Goal: Task Accomplishment & Management: Manage account settings

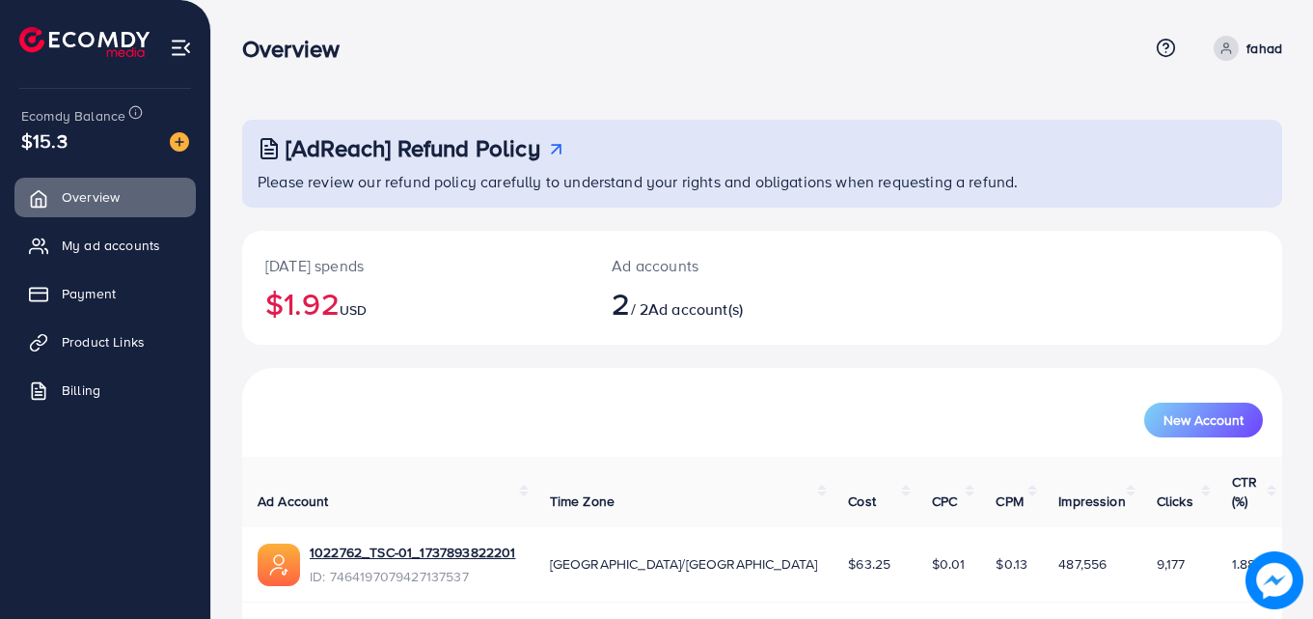
scroll to position [119, 0]
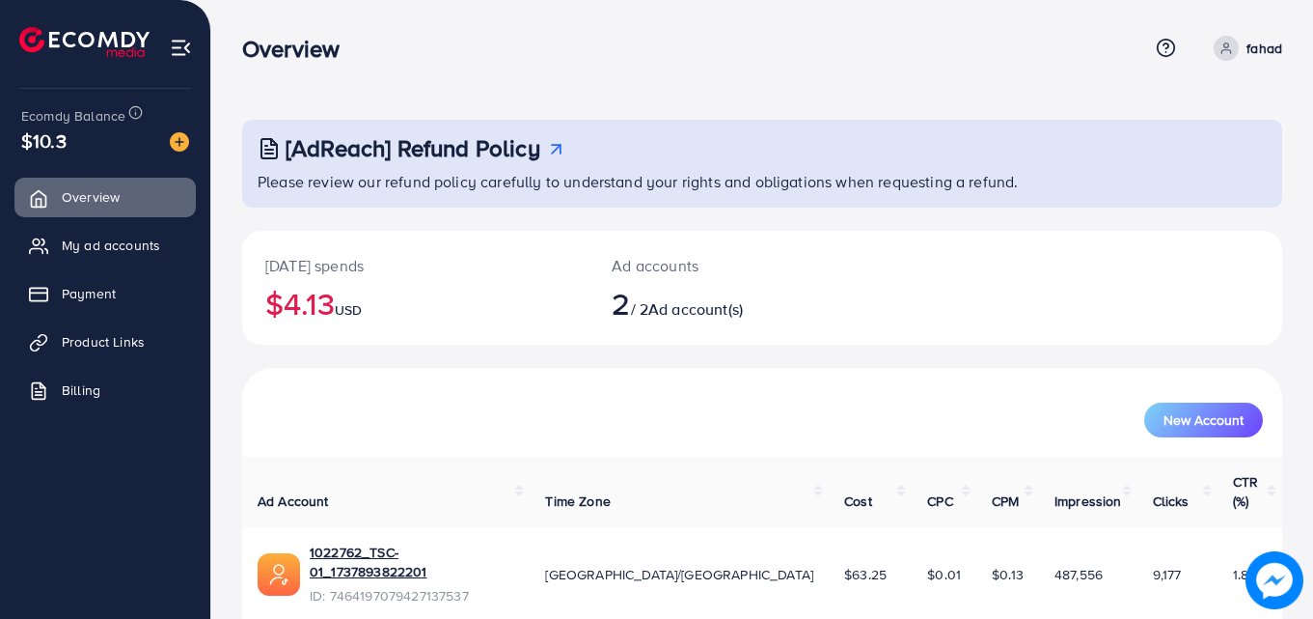
click at [1312, 339] on div "[AdReach] Refund Policy Please review our refund policy carefully to understand…" at bounding box center [762, 399] width 1102 height 799
drag, startPoint x: 1312, startPoint y: 339, endPoint x: 1296, endPoint y: 223, distance: 117.0
click at [1296, 223] on div "[AdReach] Refund Policy Please review our refund policy carefully to understand…" at bounding box center [762, 399] width 1102 height 799
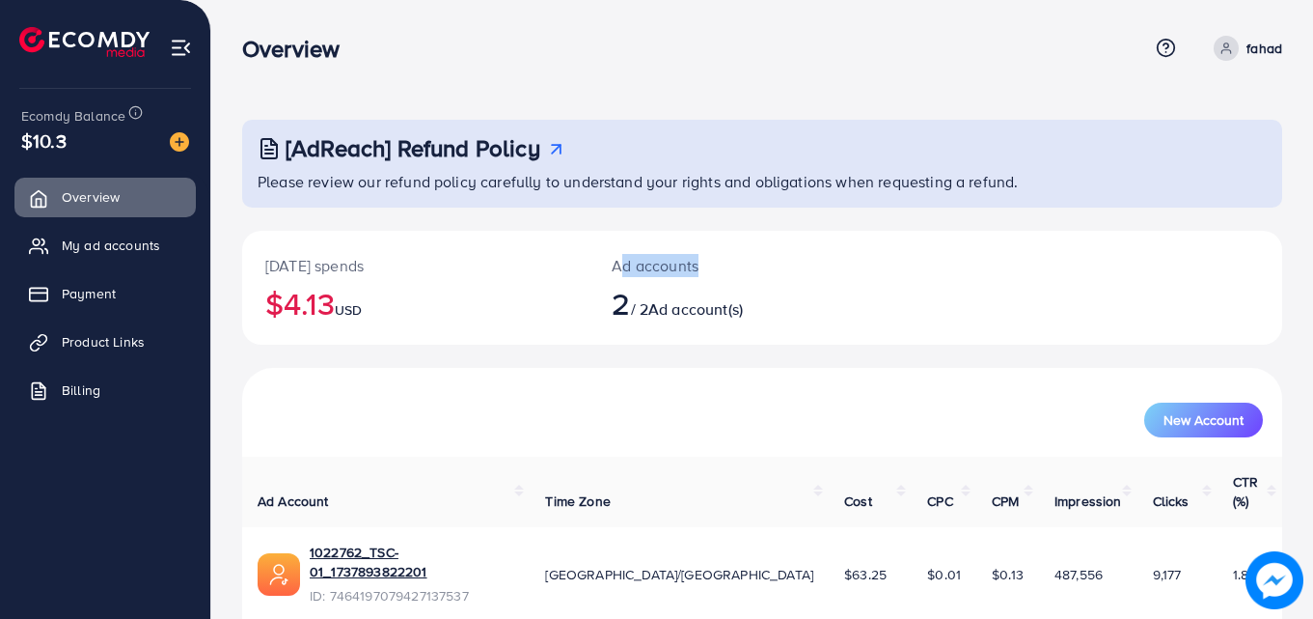
click at [1296, 223] on div "[AdReach] Refund Policy Please review our refund policy carefully to understand…" at bounding box center [762, 399] width 1102 height 799
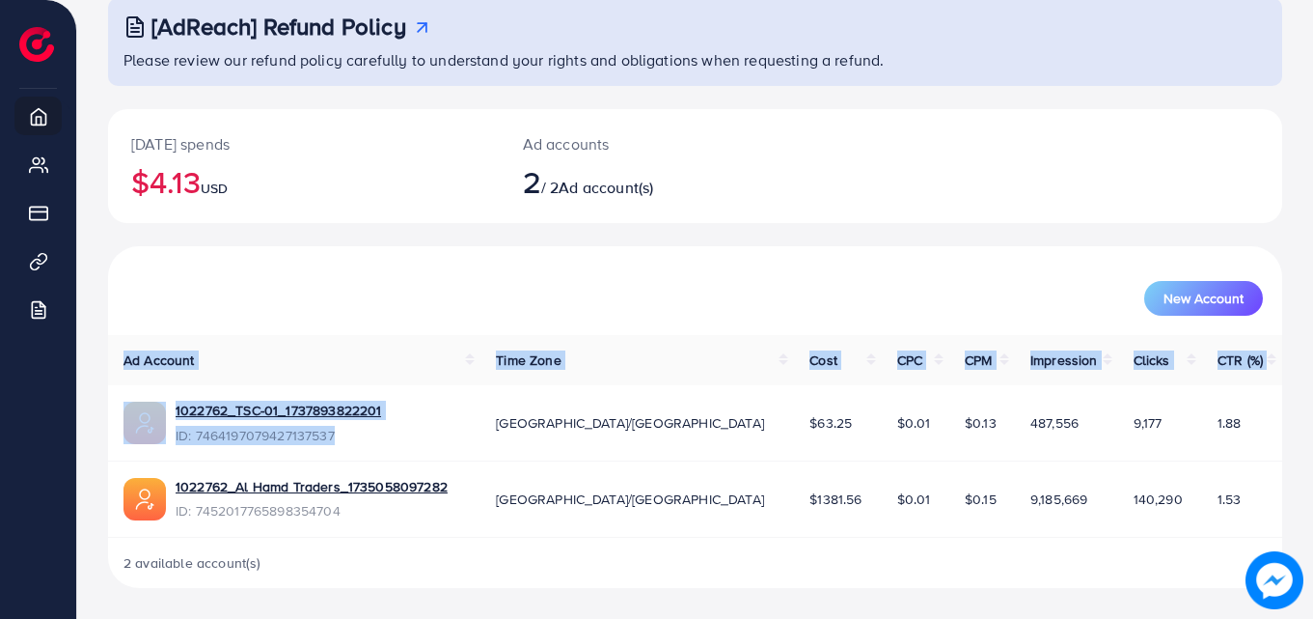
drag, startPoint x: 347, startPoint y: 295, endPoint x: 423, endPoint y: 431, distance: 155.5
click at [423, 431] on div "New Account Ad Account Time Zone Cost CPC CPM Impression Clicks CTR (%) 1022762…" at bounding box center [695, 417] width 1174 height 342
click at [423, 431] on div "1022762_TSC-01_1737893822201 ID: 7464197079427137537" at bounding box center [295, 422] width 342 height 44
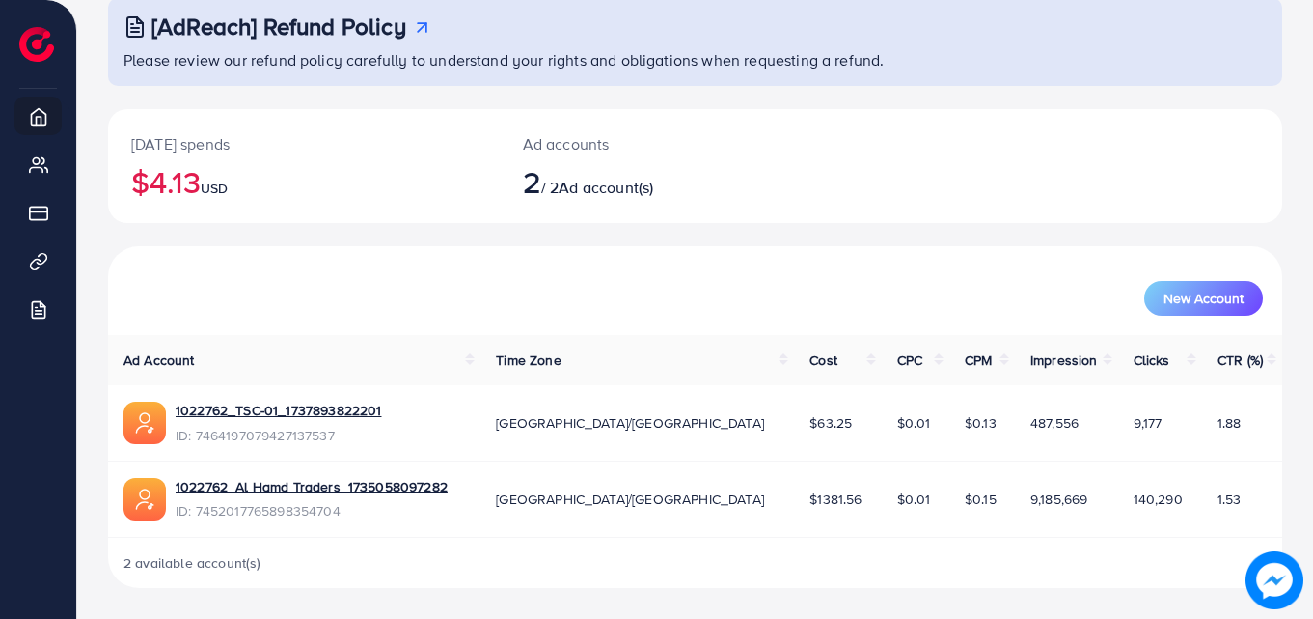
click at [423, 431] on div "1022762_TSC-01_1737893822201 ID: 7464197079427137537" at bounding box center [295, 422] width 342 height 44
click at [415, 483] on link "1022762_Al Hamd Traders_1735058097282" at bounding box center [312, 486] width 272 height 19
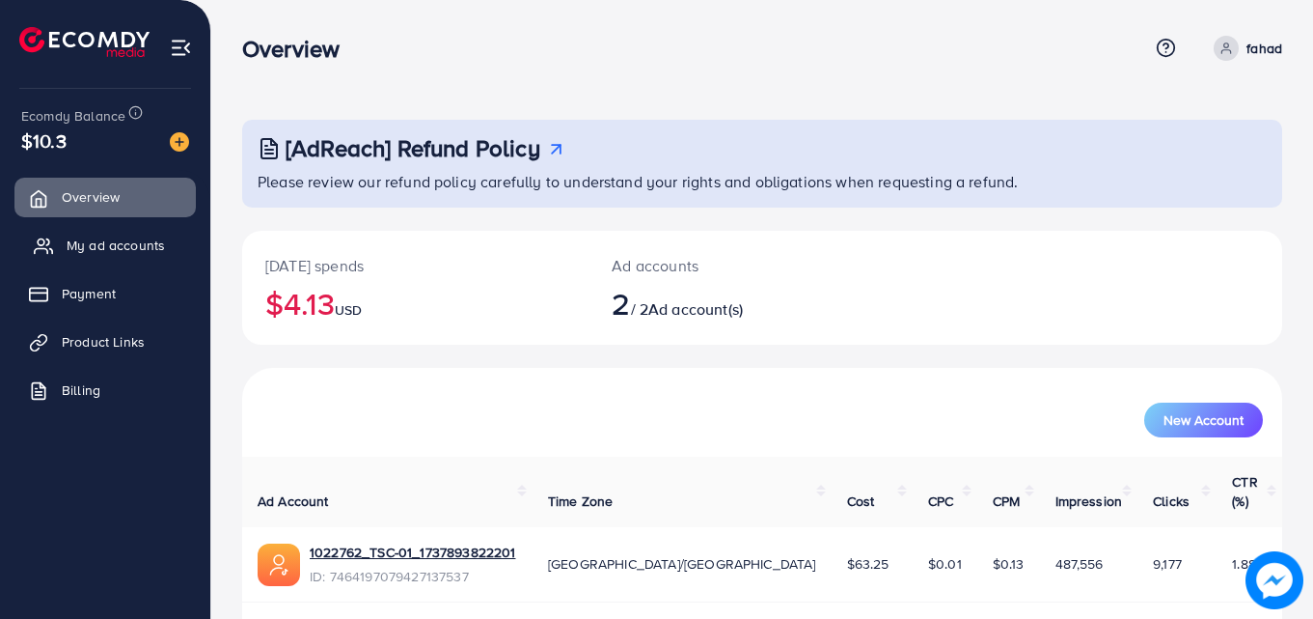
click at [113, 251] on span "My ad accounts" at bounding box center [116, 244] width 98 height 19
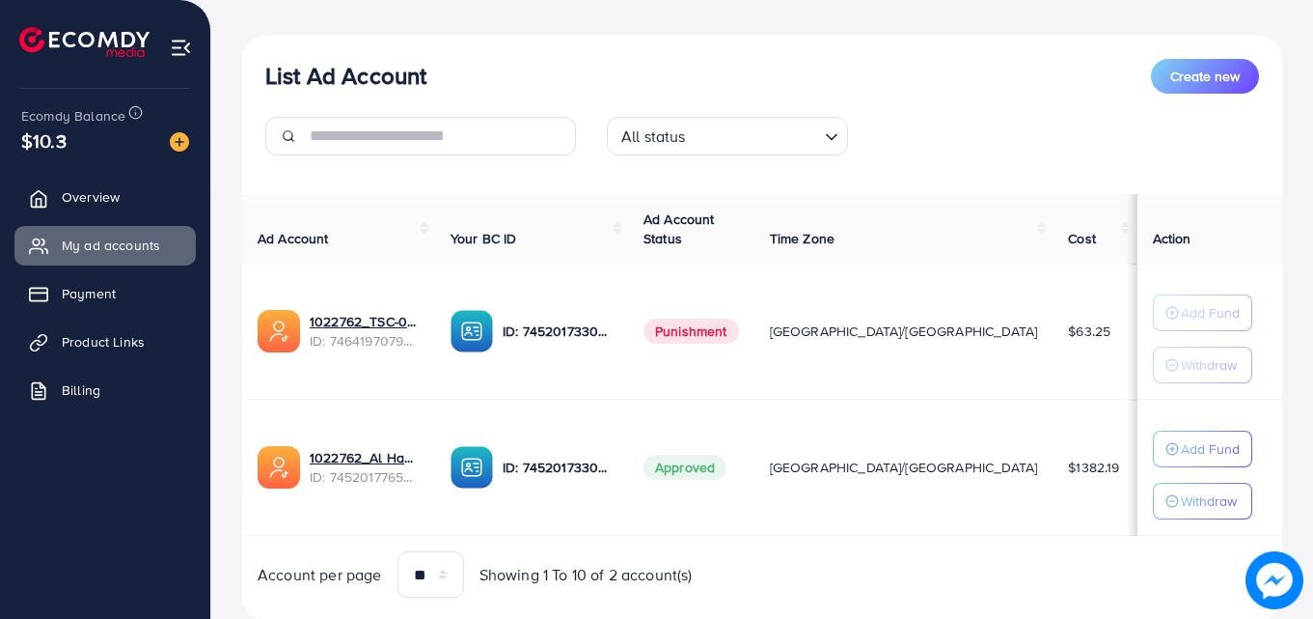
scroll to position [252, 0]
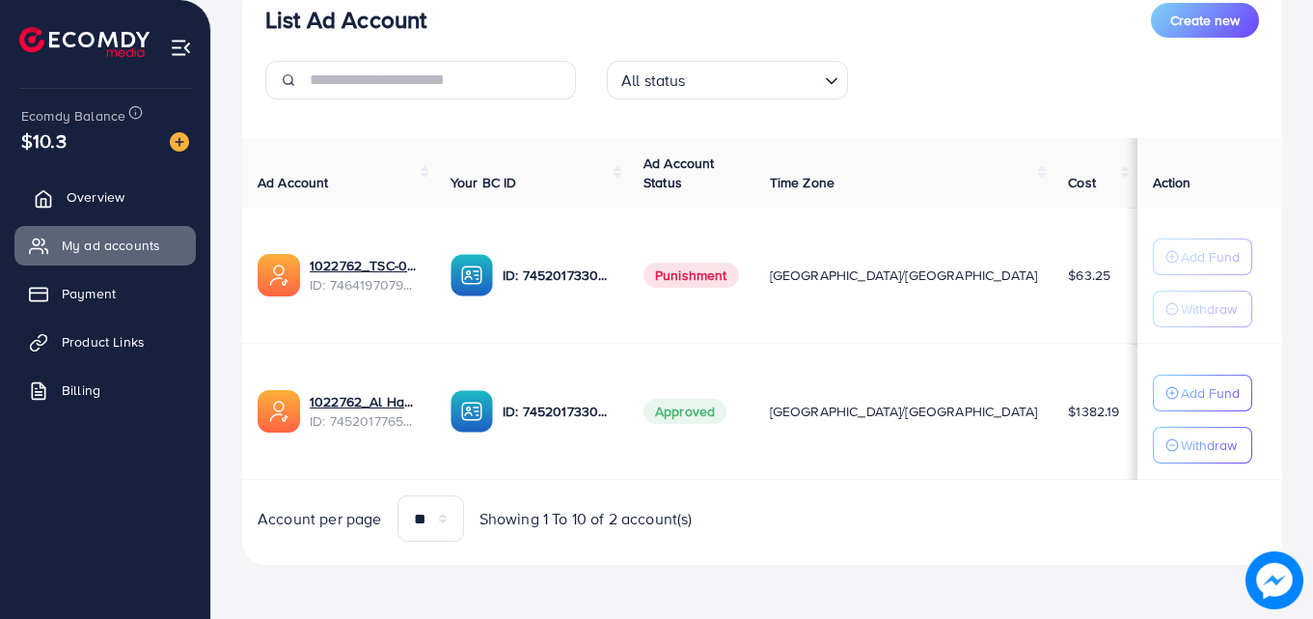
click at [137, 198] on link "Overview" at bounding box center [104, 197] width 181 height 39
